Goal: Navigation & Orientation: Find specific page/section

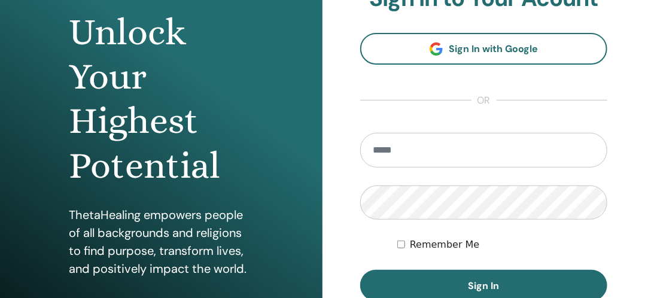
scroll to position [121, 0]
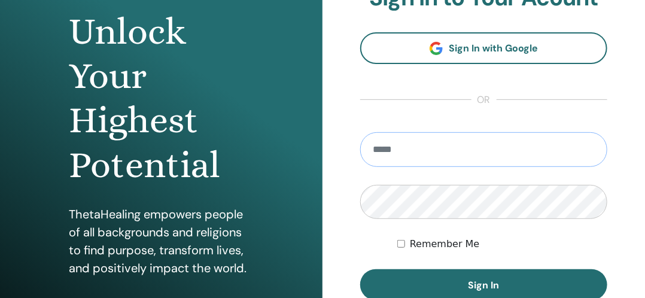
paste input "**********"
type input "**********"
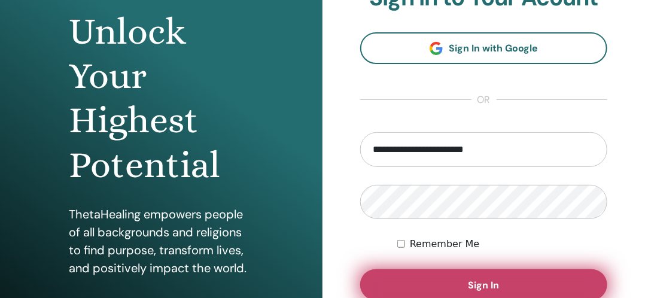
click at [426, 285] on button "Sign In" at bounding box center [483, 284] width 247 height 31
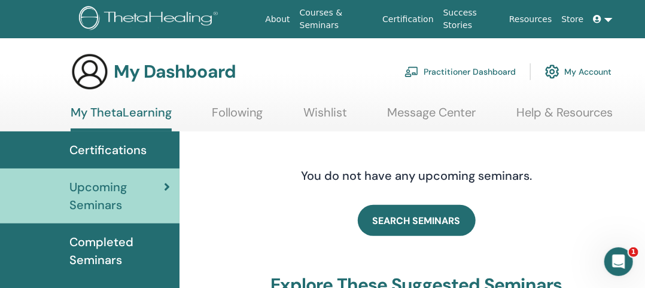
click at [111, 234] on span "Completed Seminars" at bounding box center [119, 251] width 100 height 36
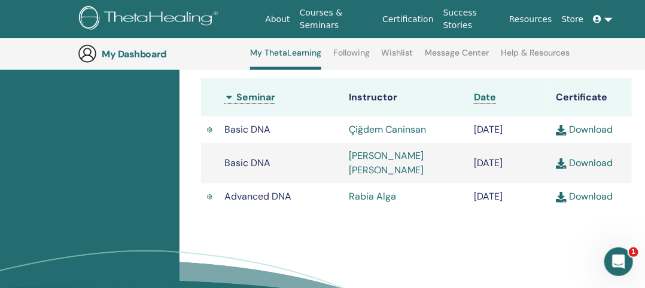
scroll to position [390, 0]
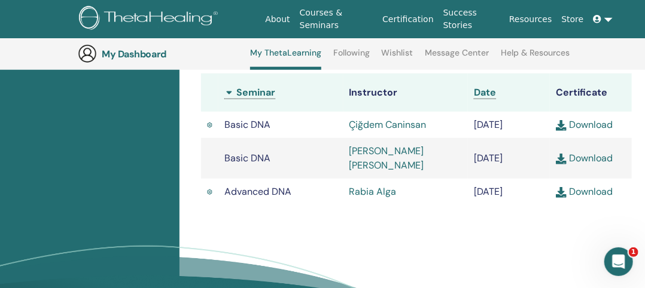
click at [396, 131] on link "Çiğdem Caninsan" at bounding box center [387, 124] width 77 height 13
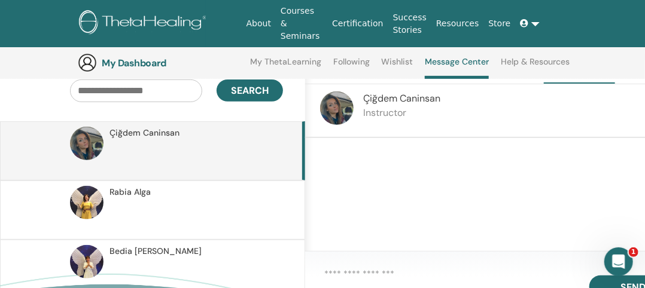
scroll to position [91, 0]
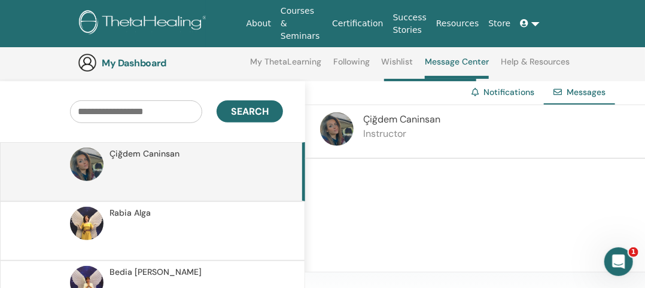
click at [129, 207] on span "Rabia Alga" at bounding box center [129, 213] width 41 height 13
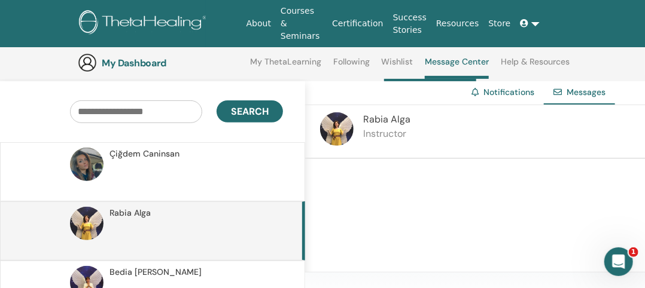
click at [153, 161] on p at bounding box center [195, 178] width 173 height 36
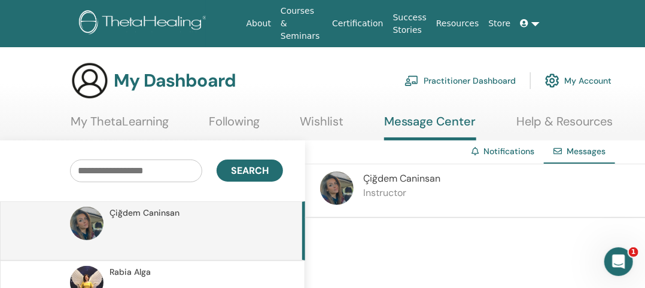
click at [317, 21] on link "Courses & Seminars" at bounding box center [301, 23] width 51 height 47
